Goal: Navigation & Orientation: Find specific page/section

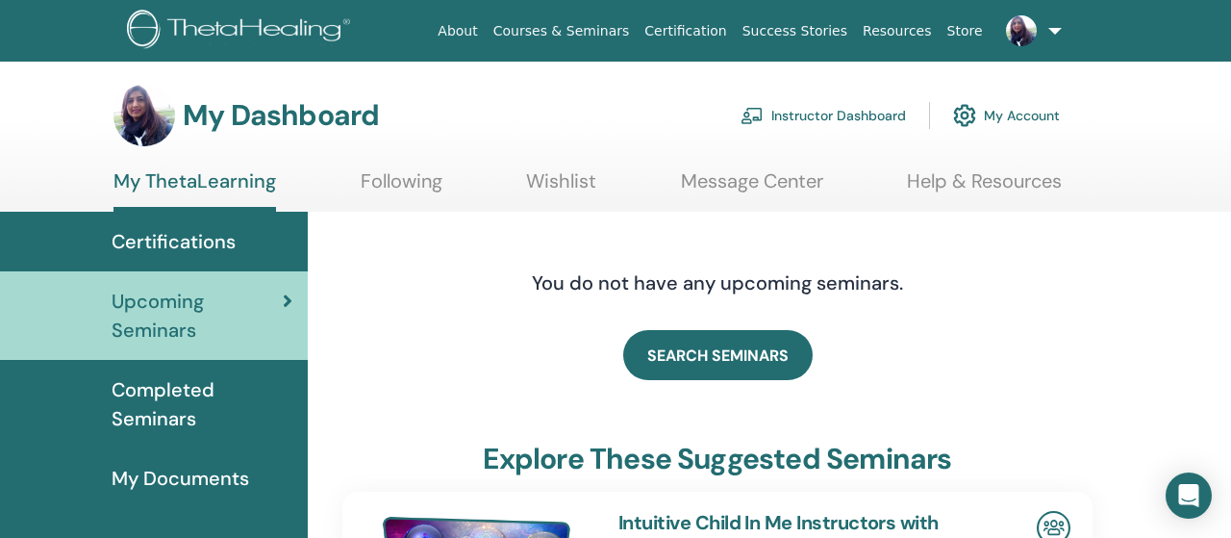
click at [849, 122] on link "Instructor Dashboard" at bounding box center [823, 115] width 165 height 42
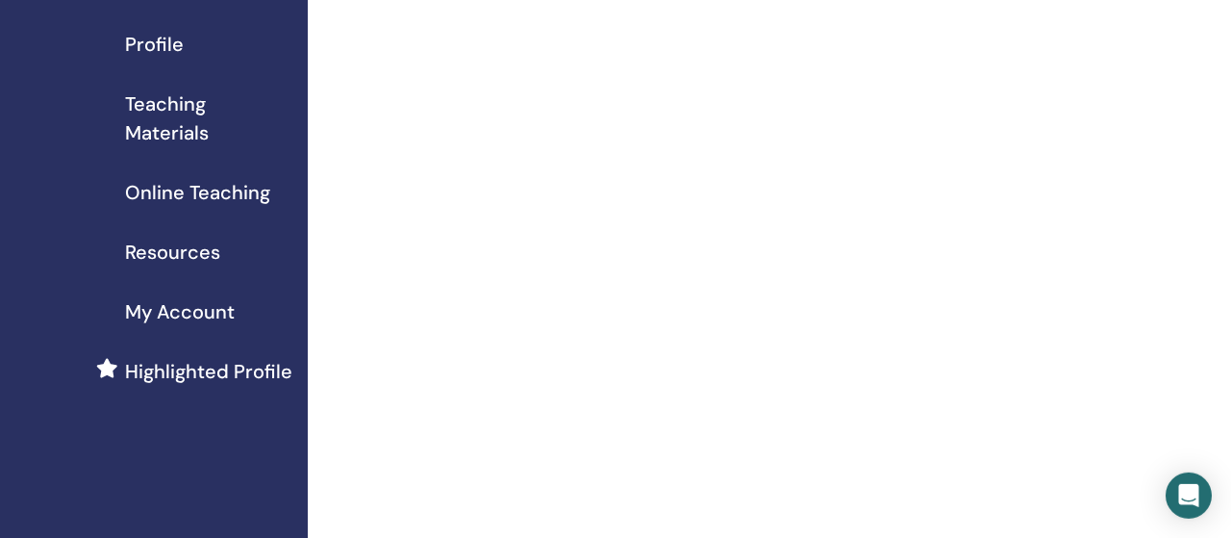
scroll to position [224, 0]
click at [216, 367] on span "Highlighted Profile" at bounding box center [208, 373] width 167 height 29
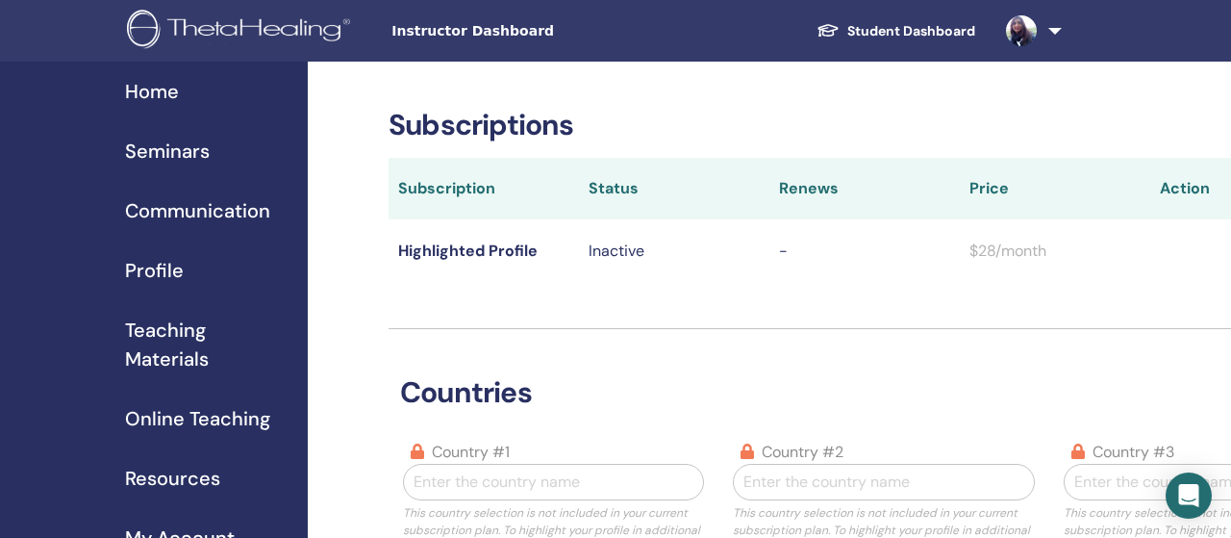
click at [181, 145] on span "Seminars" at bounding box center [167, 151] width 85 height 29
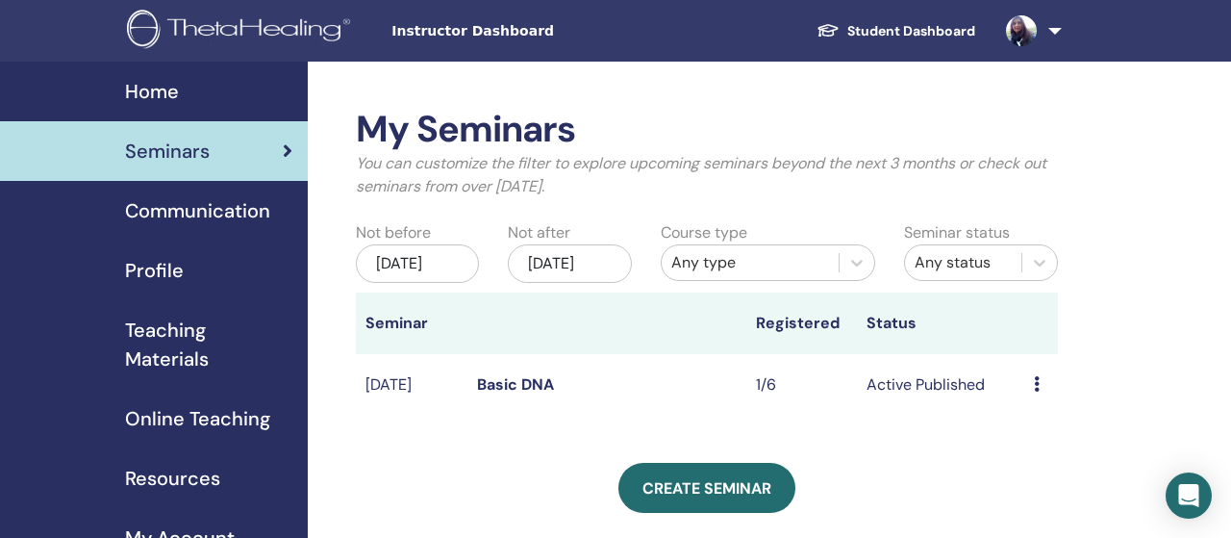
click at [447, 33] on span "Instructor Dashboard" at bounding box center [535, 31] width 289 height 20
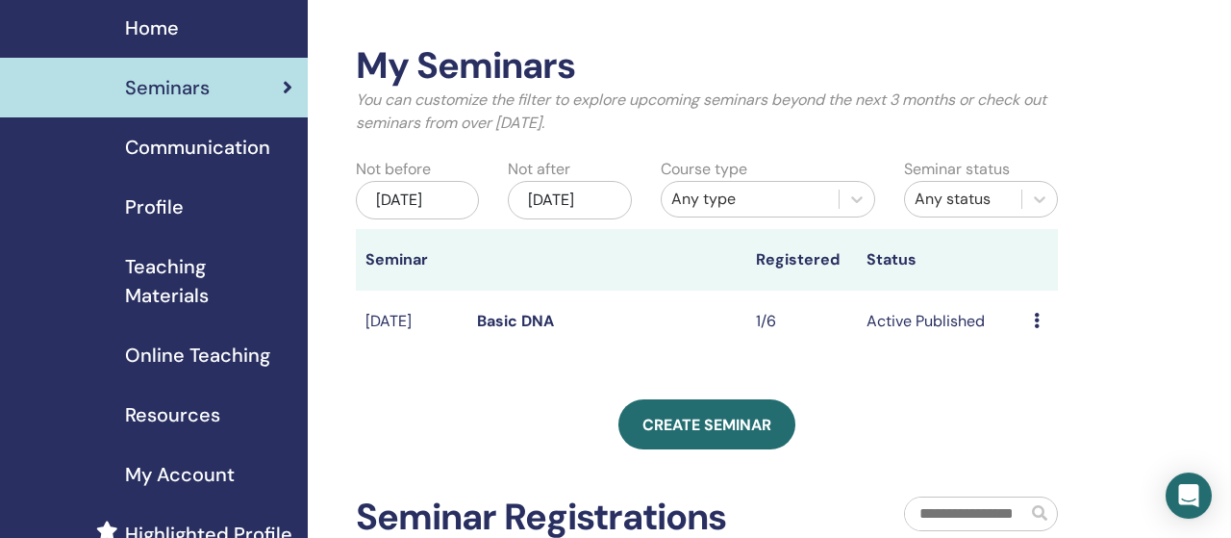
scroll to position [65, 0]
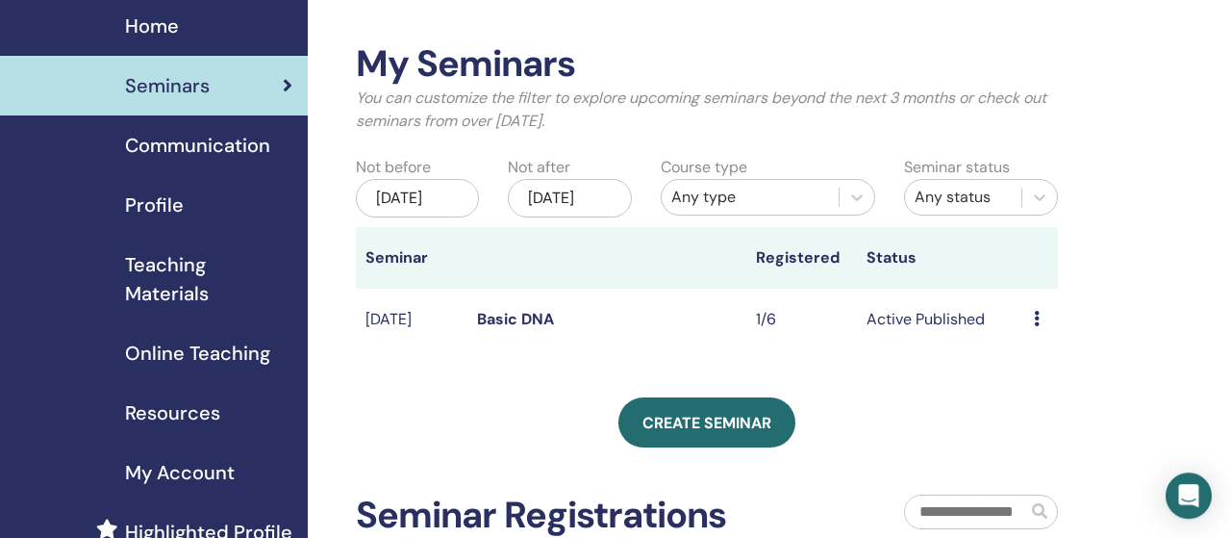
click at [161, 287] on span "Teaching Materials" at bounding box center [208, 279] width 167 height 58
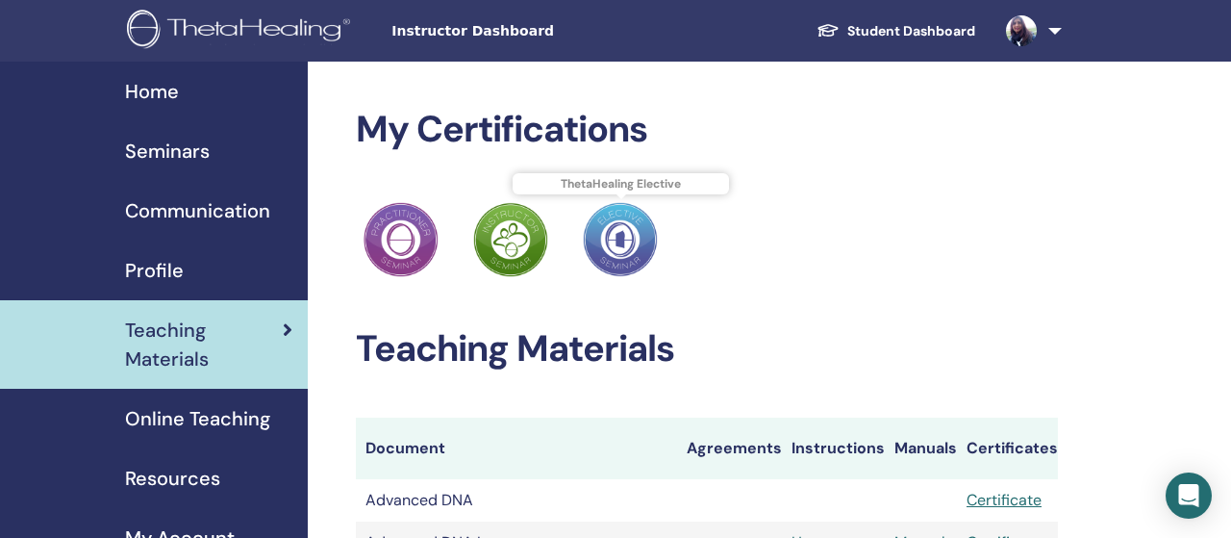
click at [621, 229] on img at bounding box center [620, 239] width 75 height 75
click at [497, 234] on img at bounding box center [510, 239] width 75 height 75
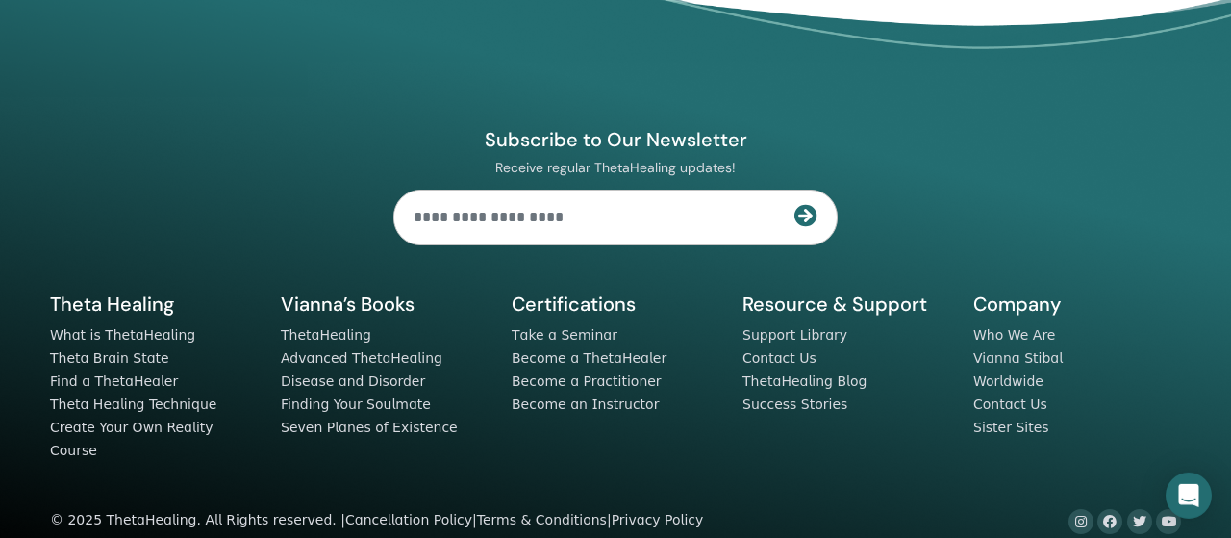
scroll to position [1418, 0]
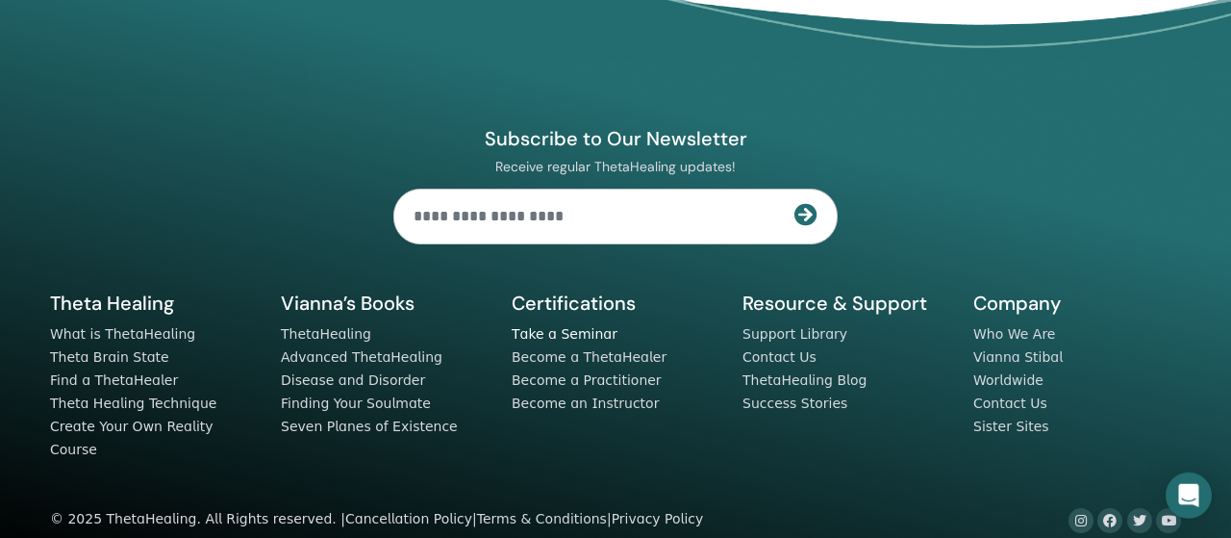
click at [543, 337] on link "Take a Seminar" at bounding box center [565, 333] width 106 height 15
